Goal: Learn about a topic

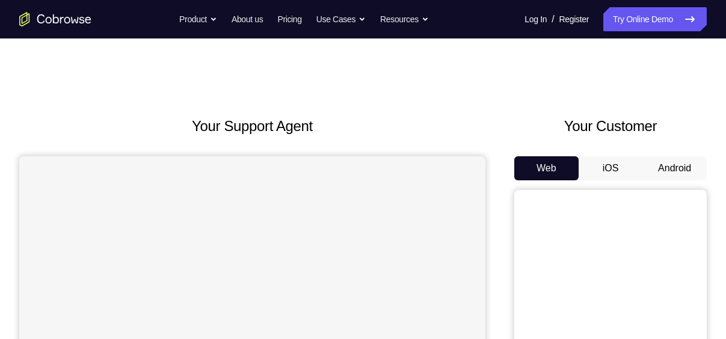
click at [613, 168] on button "iOS" at bounding box center [610, 168] width 64 height 24
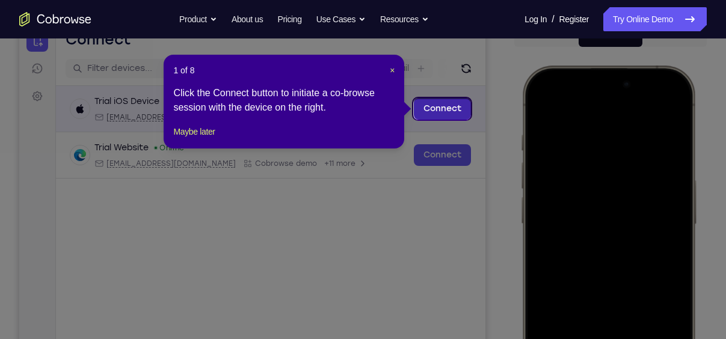
scroll to position [132, 0]
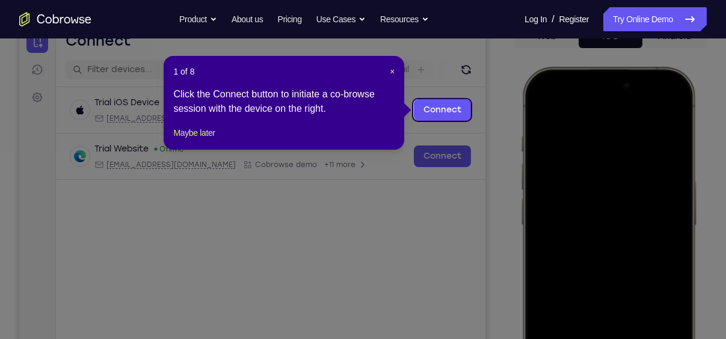
click at [388, 69] on header "1 of 8 ×" at bounding box center [283, 72] width 221 height 12
click at [393, 67] on span "×" at bounding box center [392, 72] width 5 height 10
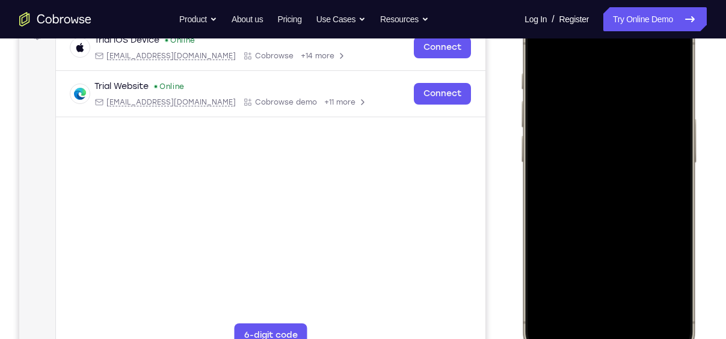
scroll to position [207, 0]
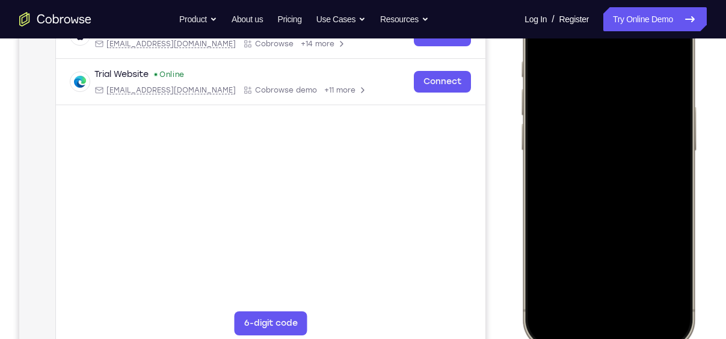
click at [596, 319] on div at bounding box center [608, 170] width 158 height 343
click at [614, 304] on div at bounding box center [608, 170] width 158 height 343
click at [567, 149] on div at bounding box center [608, 170] width 158 height 343
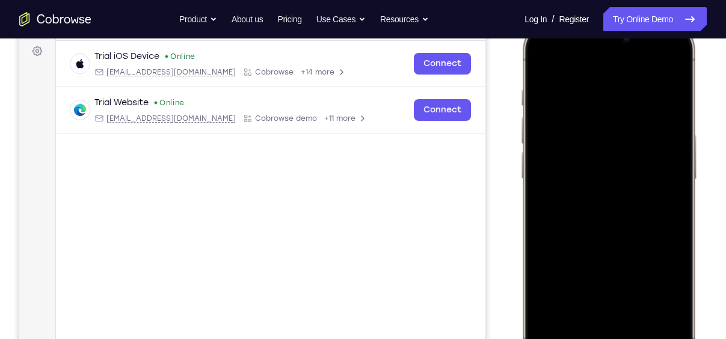
click at [586, 221] on div at bounding box center [608, 198] width 158 height 343
click at [592, 219] on div at bounding box center [608, 198] width 158 height 343
click at [616, 223] on div at bounding box center [608, 198] width 158 height 343
click at [607, 124] on div at bounding box center [608, 198] width 158 height 343
click at [645, 251] on div at bounding box center [608, 198] width 158 height 343
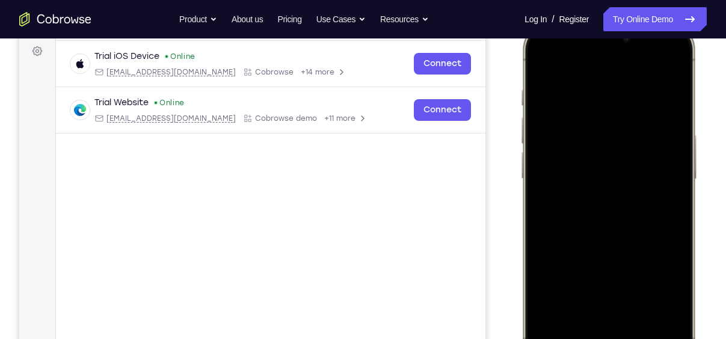
drag, startPoint x: 628, startPoint y: 243, endPoint x: 627, endPoint y: 133, distance: 110.0
click at [627, 133] on div at bounding box center [608, 198] width 158 height 343
click at [680, 152] on div at bounding box center [608, 198] width 158 height 343
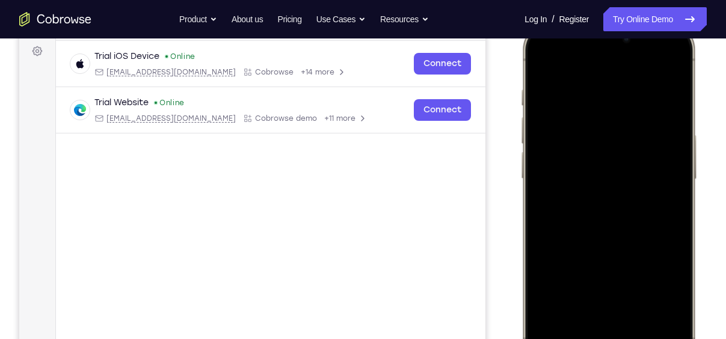
click at [544, 269] on div at bounding box center [608, 198] width 158 height 343
click at [556, 268] on div at bounding box center [608, 198] width 158 height 343
drag, startPoint x: 635, startPoint y: 251, endPoint x: 637, endPoint y: 172, distance: 79.4
click at [637, 172] on div at bounding box center [608, 198] width 158 height 343
click at [544, 62] on div at bounding box center [608, 198] width 158 height 343
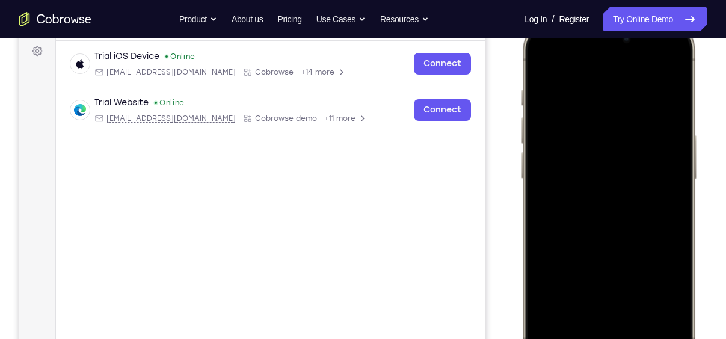
click at [589, 81] on div at bounding box center [608, 198] width 158 height 343
click at [668, 142] on div at bounding box center [608, 198] width 158 height 343
click at [663, 66] on div at bounding box center [608, 198] width 158 height 343
click at [642, 302] on div at bounding box center [608, 198] width 158 height 343
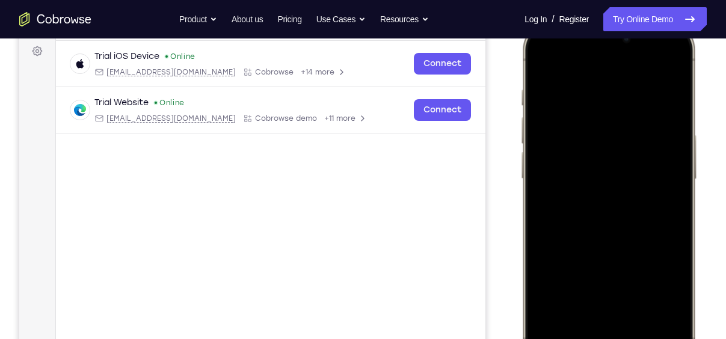
click at [642, 215] on div at bounding box center [608, 198] width 158 height 343
click at [536, 66] on div at bounding box center [608, 198] width 158 height 343
click at [604, 218] on div at bounding box center [608, 198] width 158 height 343
click at [602, 297] on div at bounding box center [608, 198] width 158 height 343
click at [666, 299] on div at bounding box center [608, 198] width 158 height 343
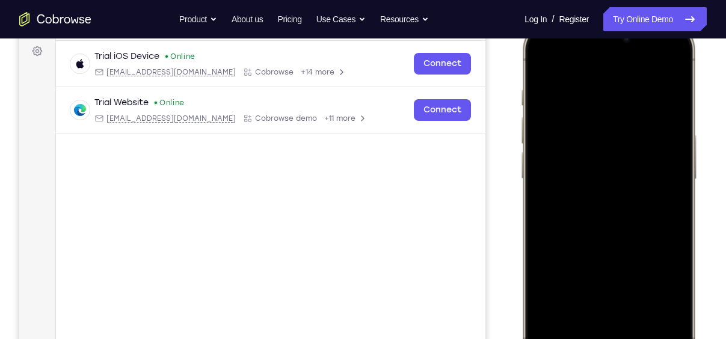
click at [598, 296] on div at bounding box center [608, 198] width 158 height 343
click at [573, 300] on div at bounding box center [608, 198] width 158 height 343
click at [660, 299] on div at bounding box center [608, 198] width 158 height 343
click at [542, 61] on div at bounding box center [608, 198] width 158 height 343
click at [610, 212] on div at bounding box center [608, 198] width 158 height 343
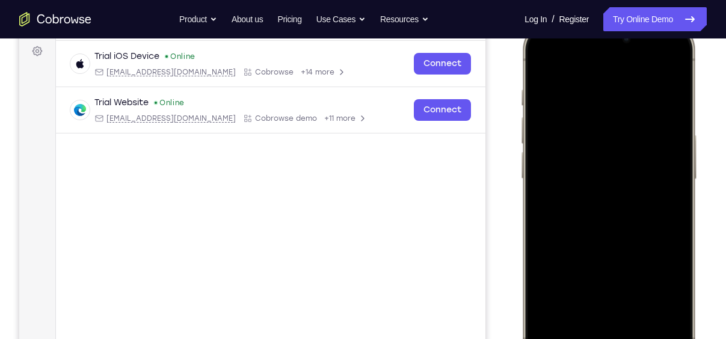
click at [544, 62] on div at bounding box center [608, 198] width 158 height 343
click at [680, 58] on div at bounding box center [608, 198] width 158 height 343
click at [540, 60] on div at bounding box center [608, 198] width 158 height 343
click at [640, 307] on div at bounding box center [608, 198] width 158 height 343
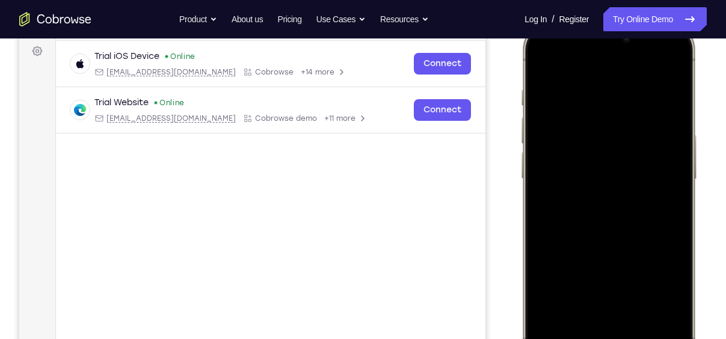
drag, startPoint x: 640, startPoint y: 292, endPoint x: 645, endPoint y: 194, distance: 98.7
click at [645, 194] on div at bounding box center [608, 198] width 158 height 343
click at [642, 249] on div at bounding box center [608, 198] width 158 height 343
click at [544, 66] on div at bounding box center [608, 198] width 158 height 343
drag, startPoint x: 623, startPoint y: 231, endPoint x: 627, endPoint y: 318, distance: 86.7
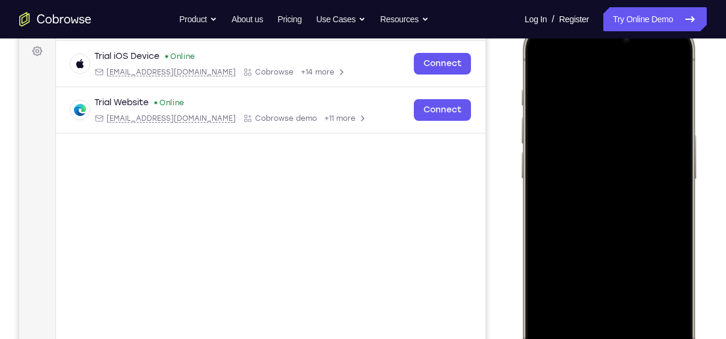
click at [627, 318] on div at bounding box center [608, 198] width 158 height 343
click at [628, 191] on div at bounding box center [608, 198] width 158 height 343
click at [544, 61] on div at bounding box center [608, 198] width 158 height 343
click at [544, 60] on div at bounding box center [608, 198] width 158 height 343
click at [640, 91] on div at bounding box center [608, 198] width 158 height 343
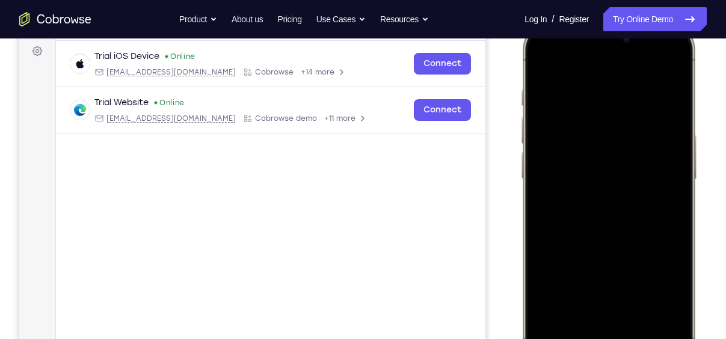
click at [668, 65] on div at bounding box center [608, 198] width 158 height 343
drag, startPoint x: 671, startPoint y: 90, endPoint x: 531, endPoint y: 97, distance: 139.7
click at [531, 97] on div at bounding box center [608, 198] width 158 height 343
drag, startPoint x: 657, startPoint y: 93, endPoint x: 667, endPoint y: 104, distance: 15.3
click at [667, 104] on div at bounding box center [608, 198] width 158 height 343
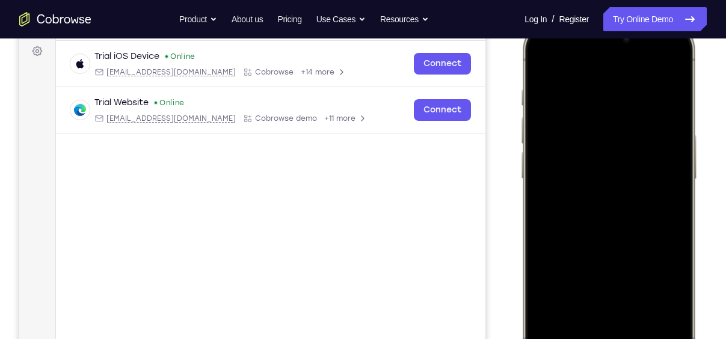
drag, startPoint x: 617, startPoint y: 99, endPoint x: 682, endPoint y: 99, distance: 64.3
click at [682, 99] on div at bounding box center [608, 198] width 158 height 343
drag, startPoint x: 563, startPoint y: 97, endPoint x: 645, endPoint y: 97, distance: 81.2
click at [645, 97] on div at bounding box center [608, 198] width 158 height 343
click at [571, 93] on div at bounding box center [608, 198] width 158 height 343
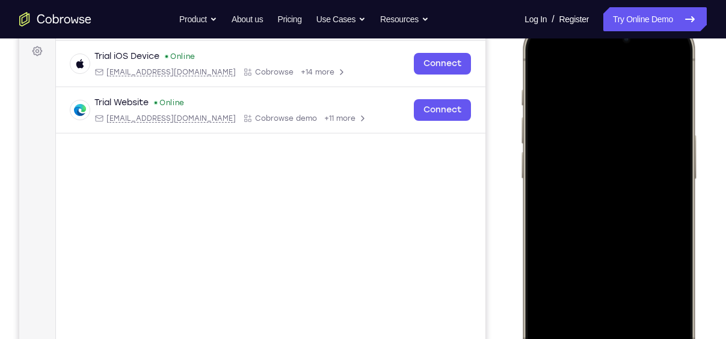
click at [663, 103] on div at bounding box center [608, 198] width 158 height 343
click at [666, 65] on div at bounding box center [608, 198] width 158 height 343
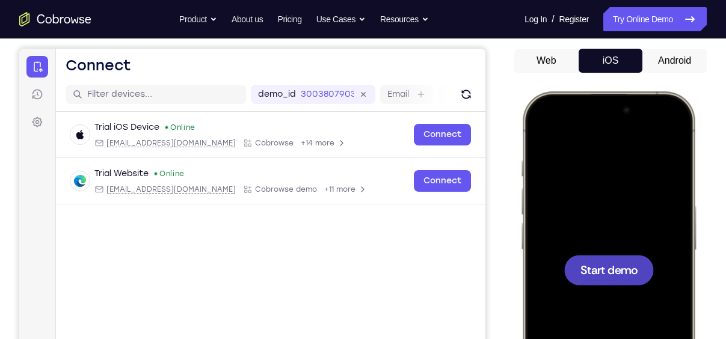
scroll to position [110, 0]
